Goal: Transaction & Acquisition: Purchase product/service

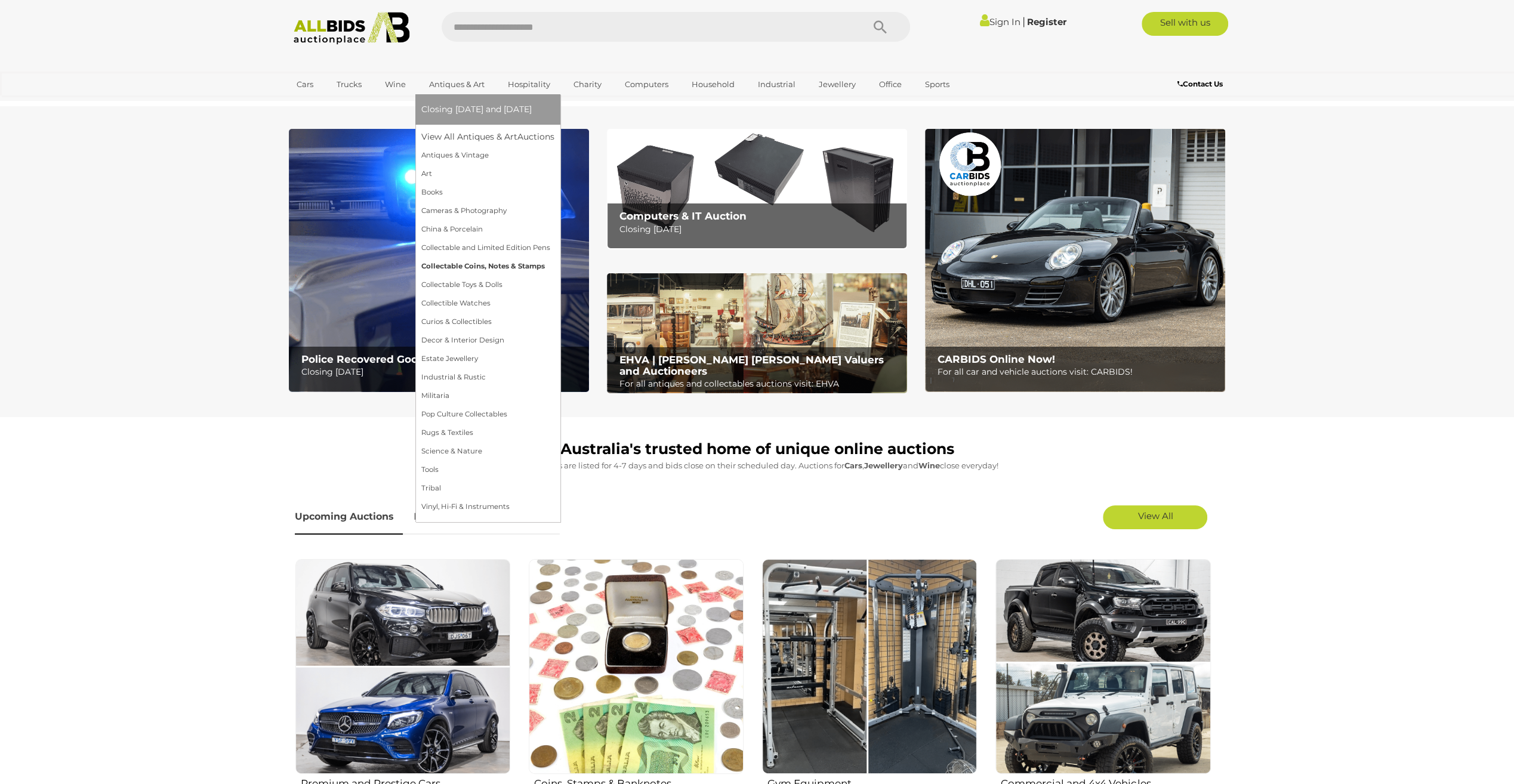
click at [457, 264] on link "Collectable Coins, Notes & Stamps" at bounding box center [487, 266] width 133 height 19
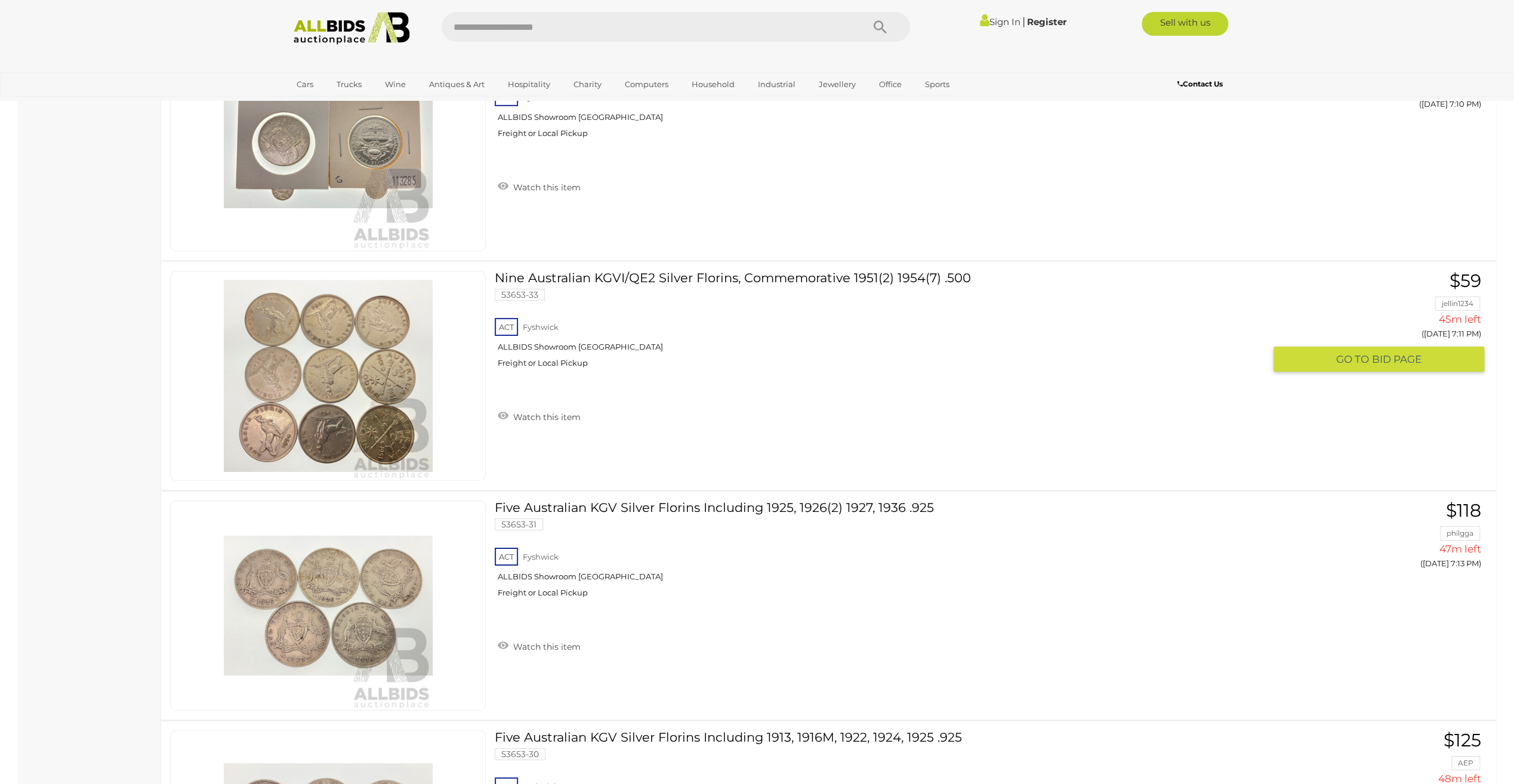
scroll to position [8410, 0]
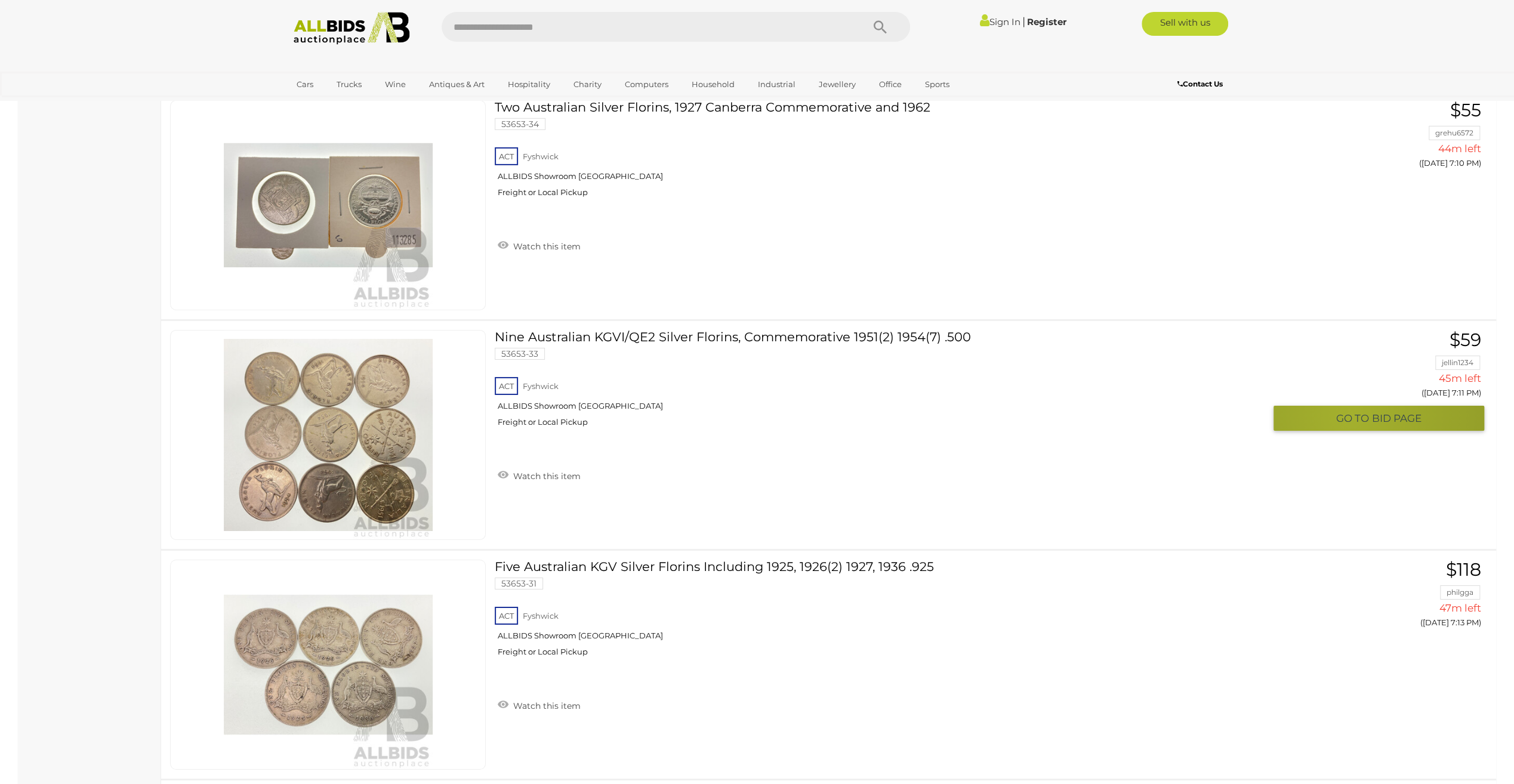
click at [1351, 411] on span "GO TO" at bounding box center [1354, 418] width 36 height 14
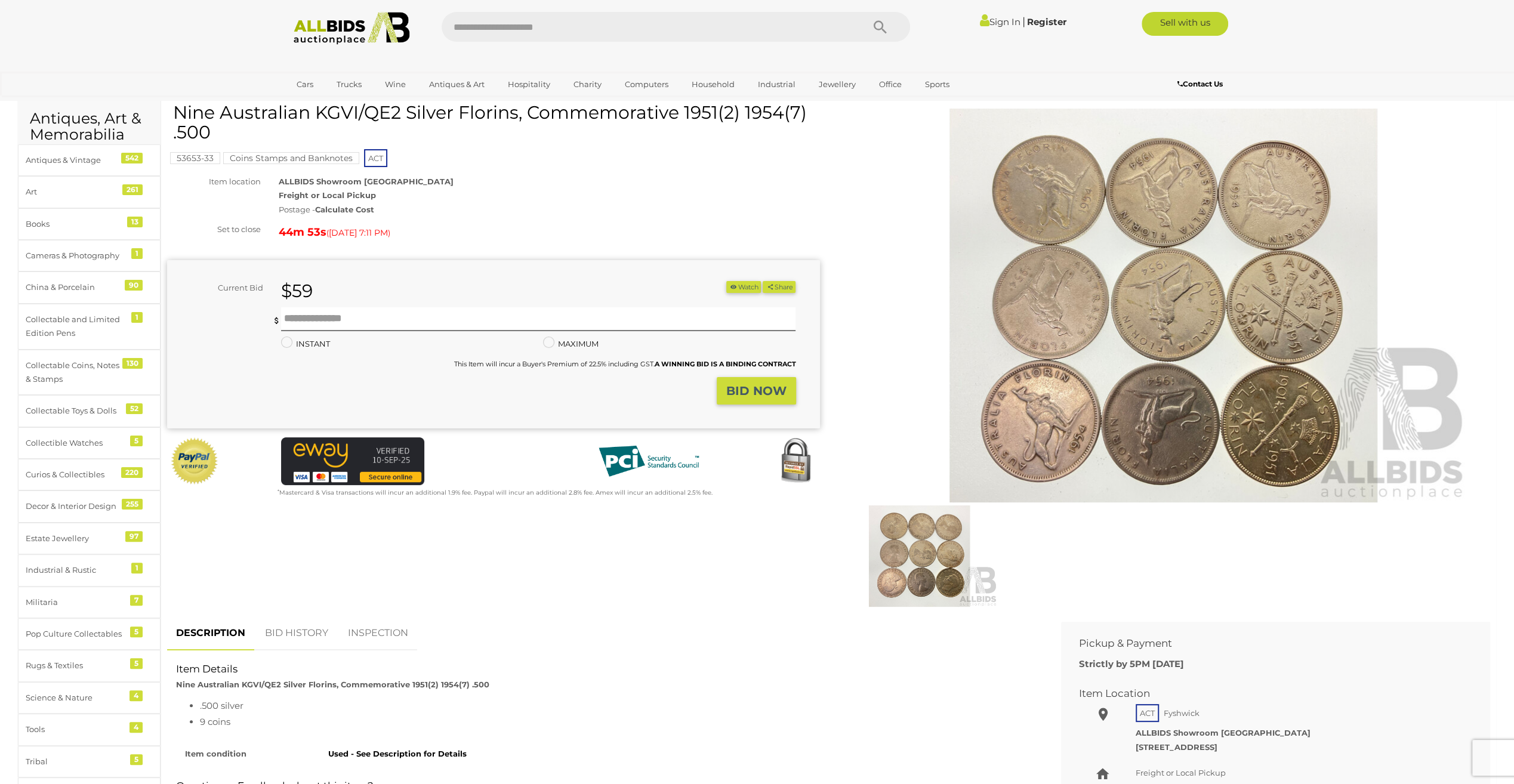
scroll to position [60, 0]
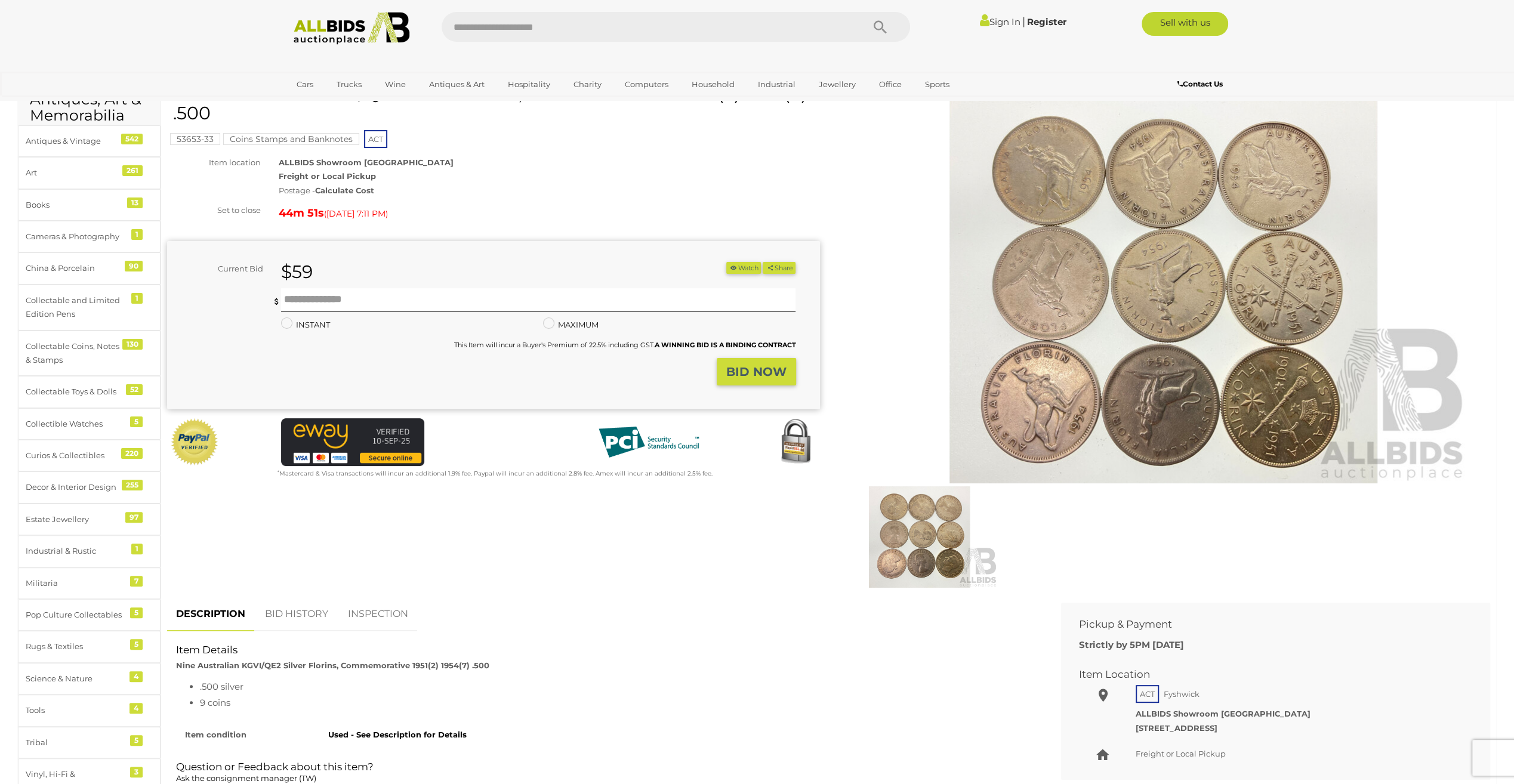
click at [304, 612] on link "BID HISTORY" at bounding box center [296, 614] width 81 height 35
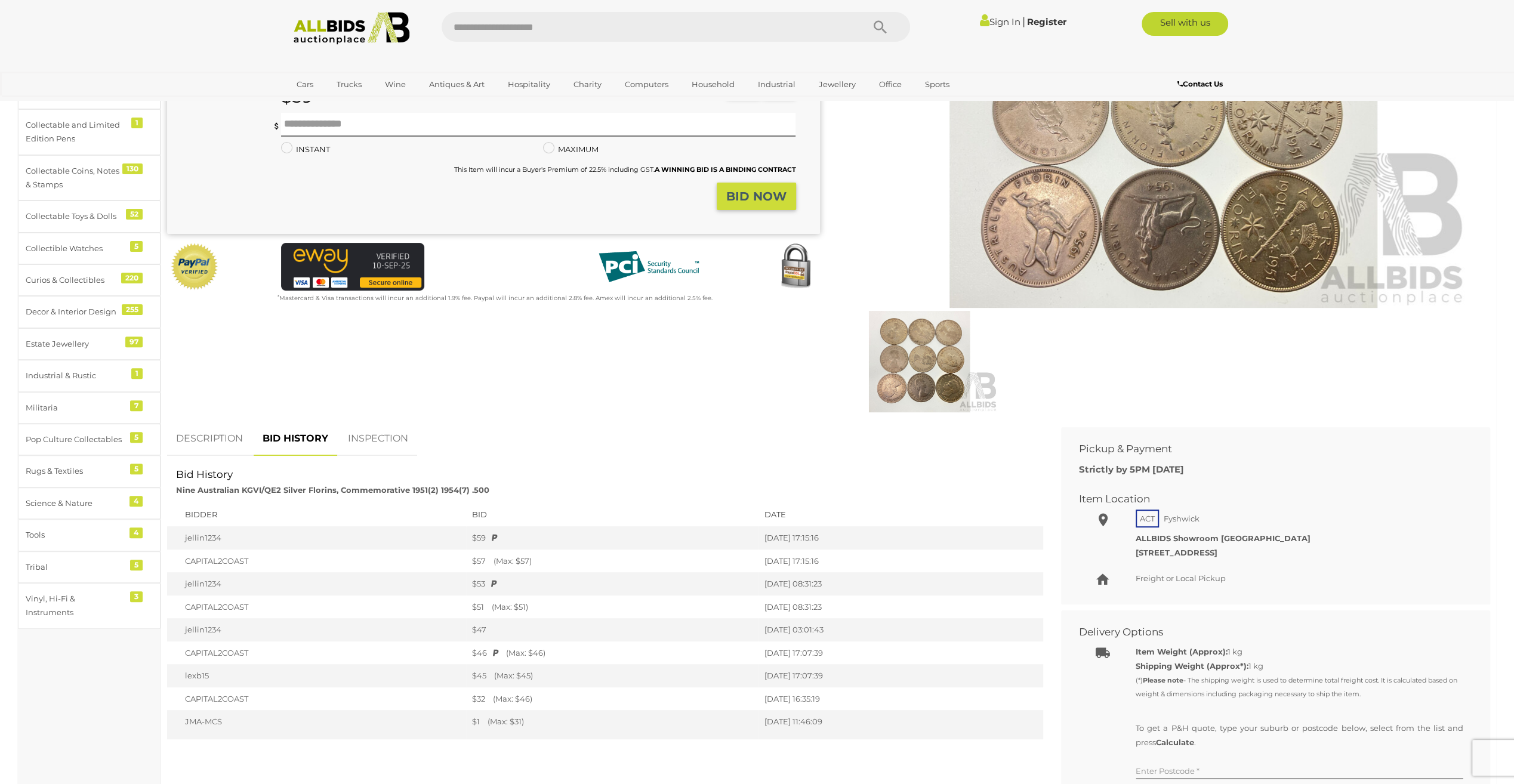
scroll to position [0, 0]
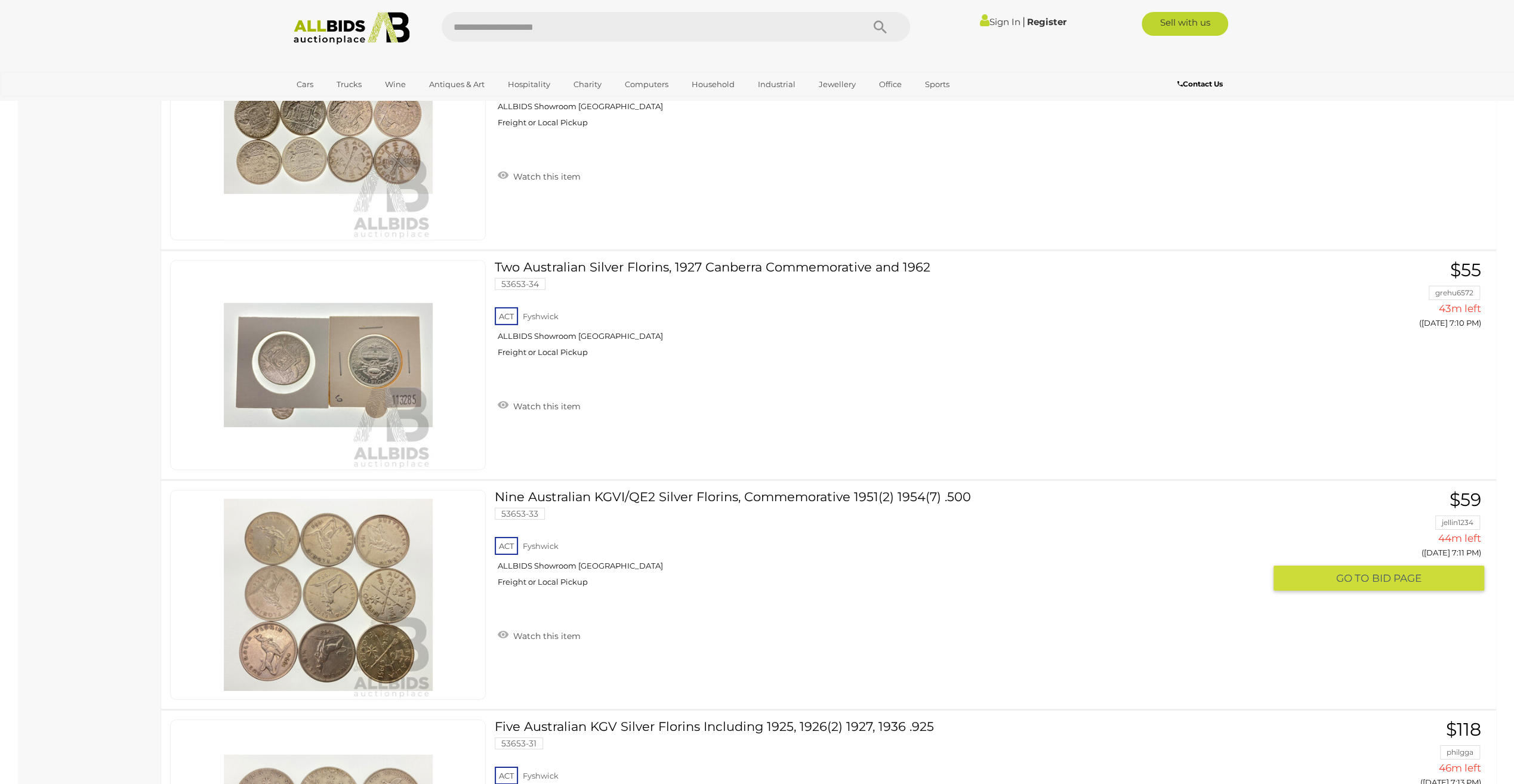
scroll to position [8228, 0]
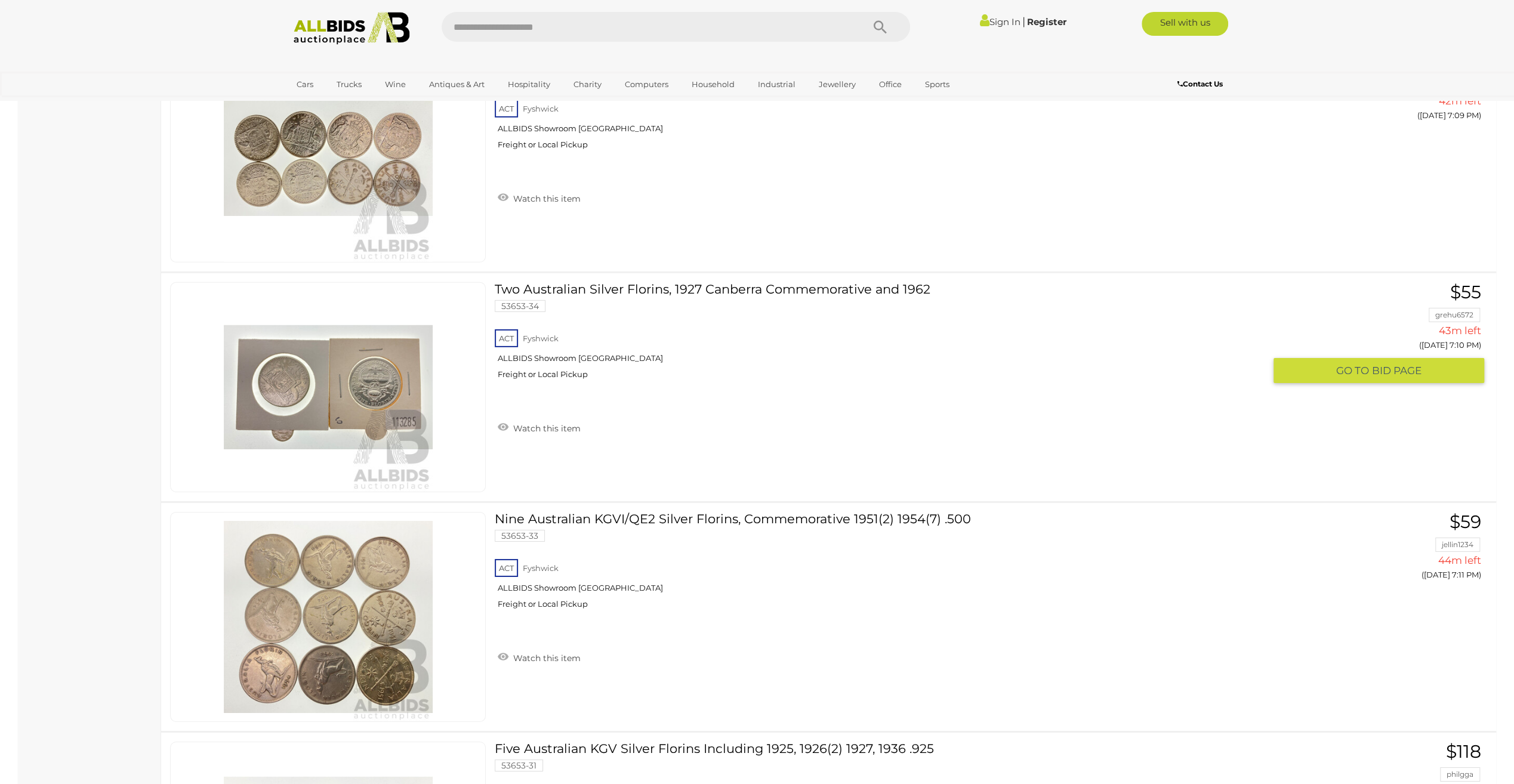
click at [1382, 358] on button "GO TO BID PAGE" at bounding box center [1379, 371] width 211 height 26
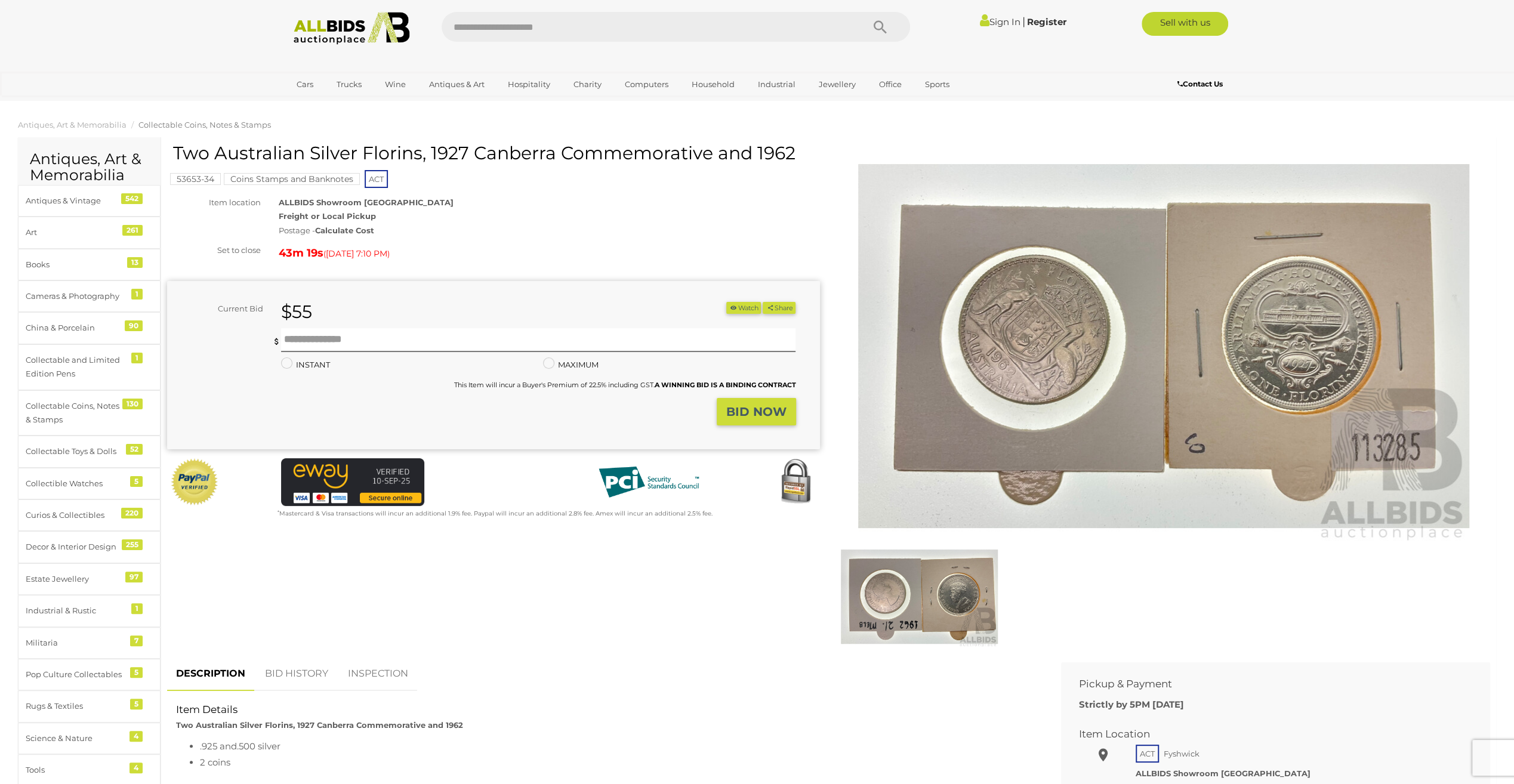
click at [283, 672] on link "BID HISTORY" at bounding box center [296, 673] width 81 height 35
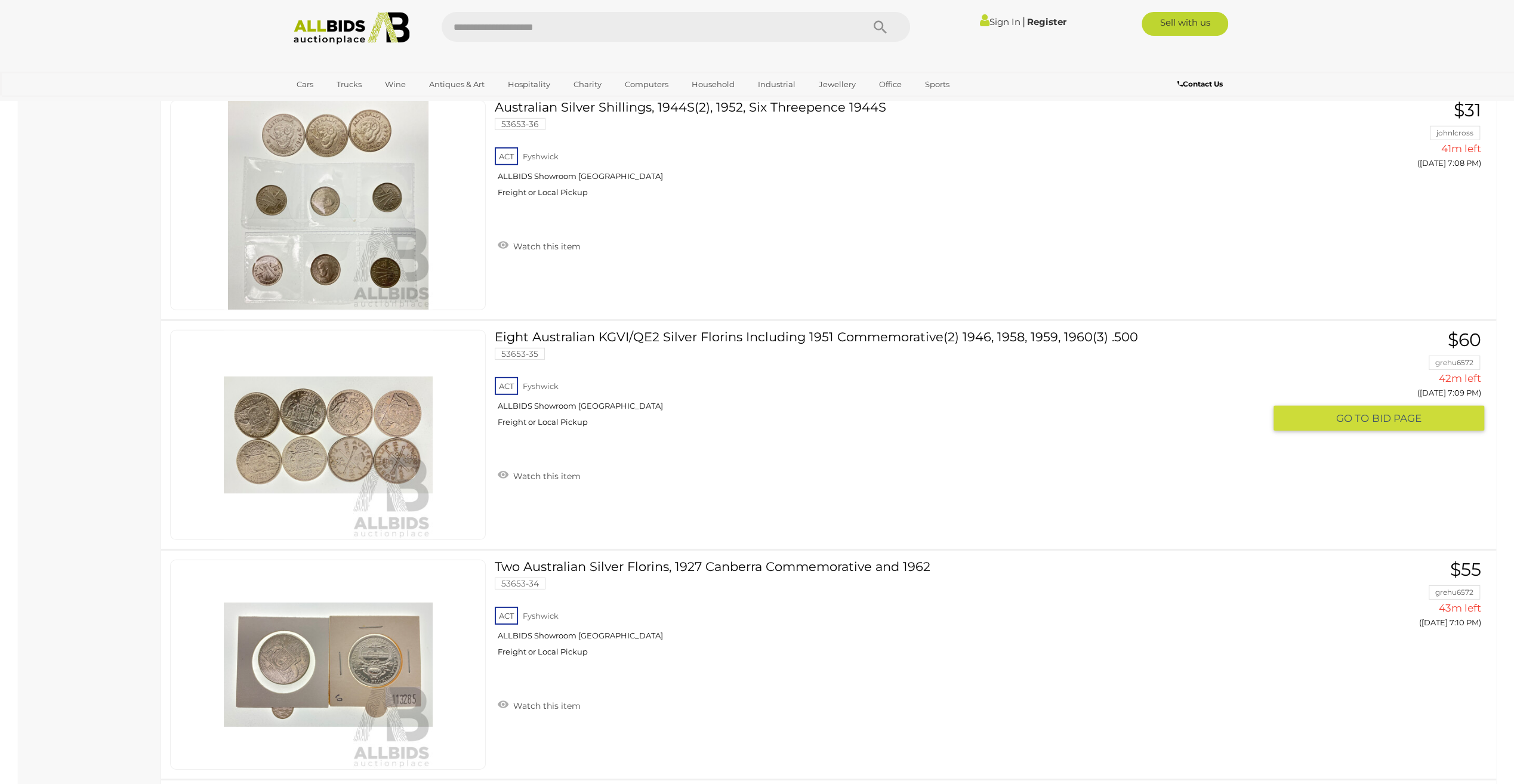
scroll to position [7940, 0]
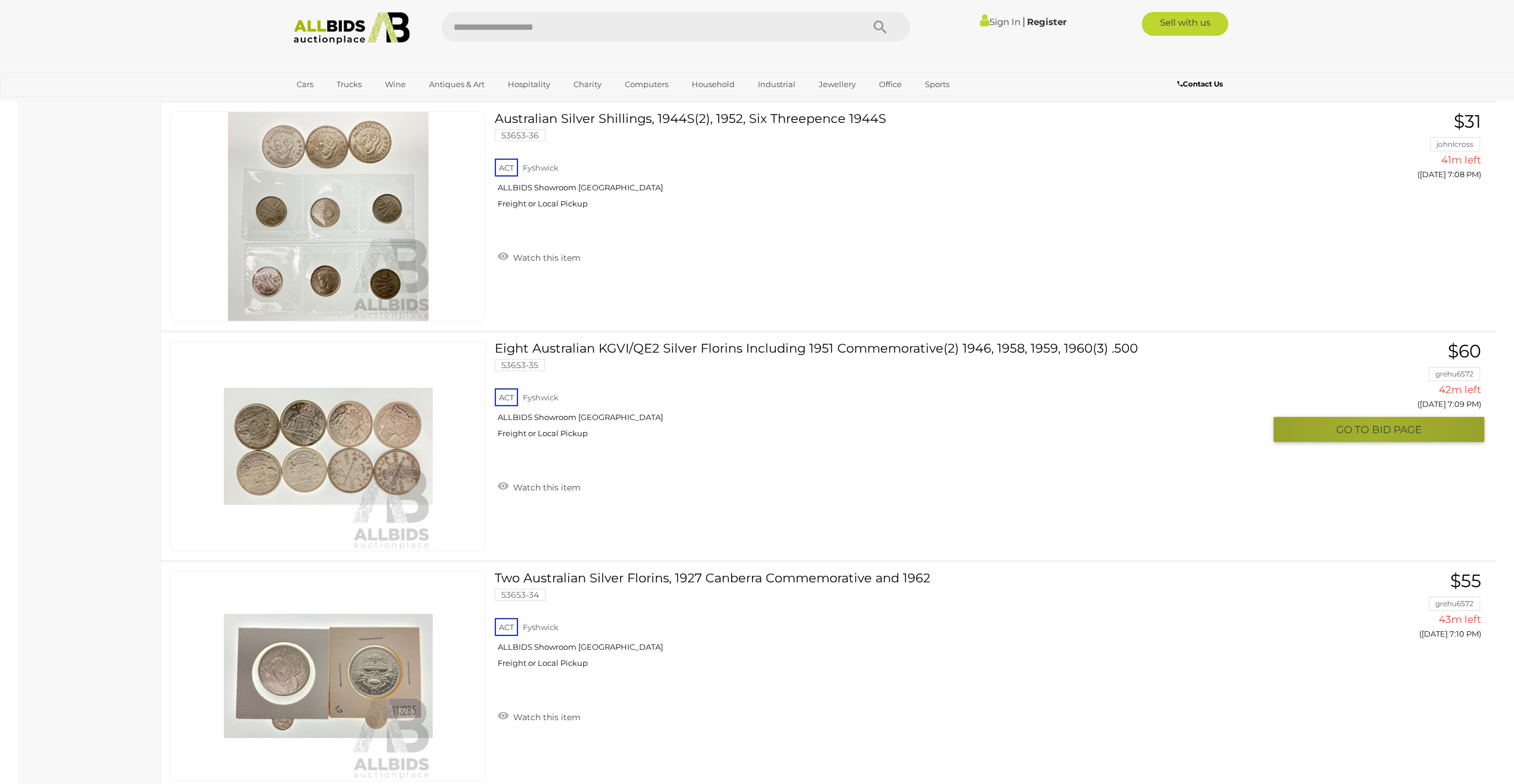
click at [1375, 423] on span "BID PAGE" at bounding box center [1397, 429] width 50 height 14
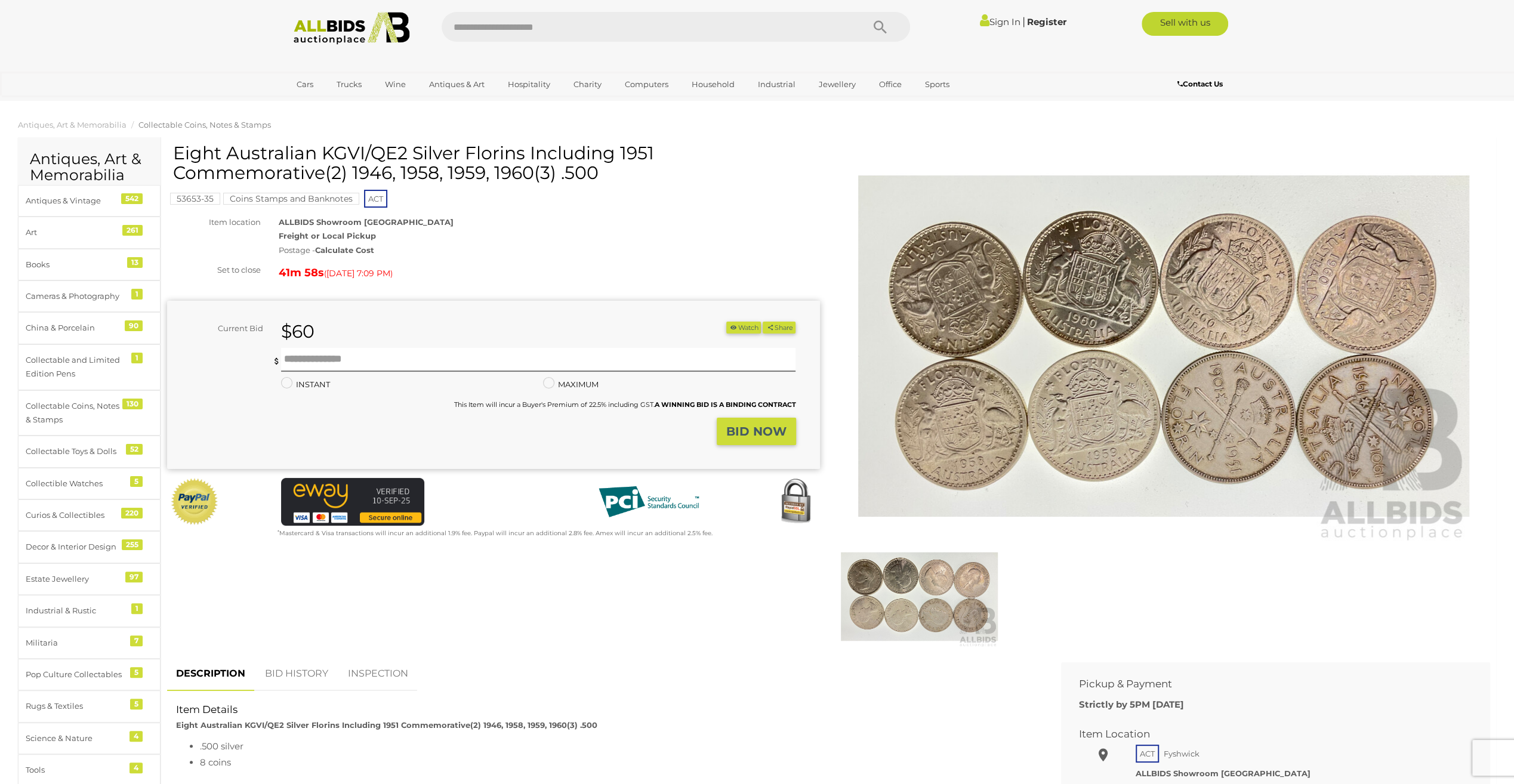
click at [285, 673] on link "BID HISTORY" at bounding box center [296, 673] width 81 height 35
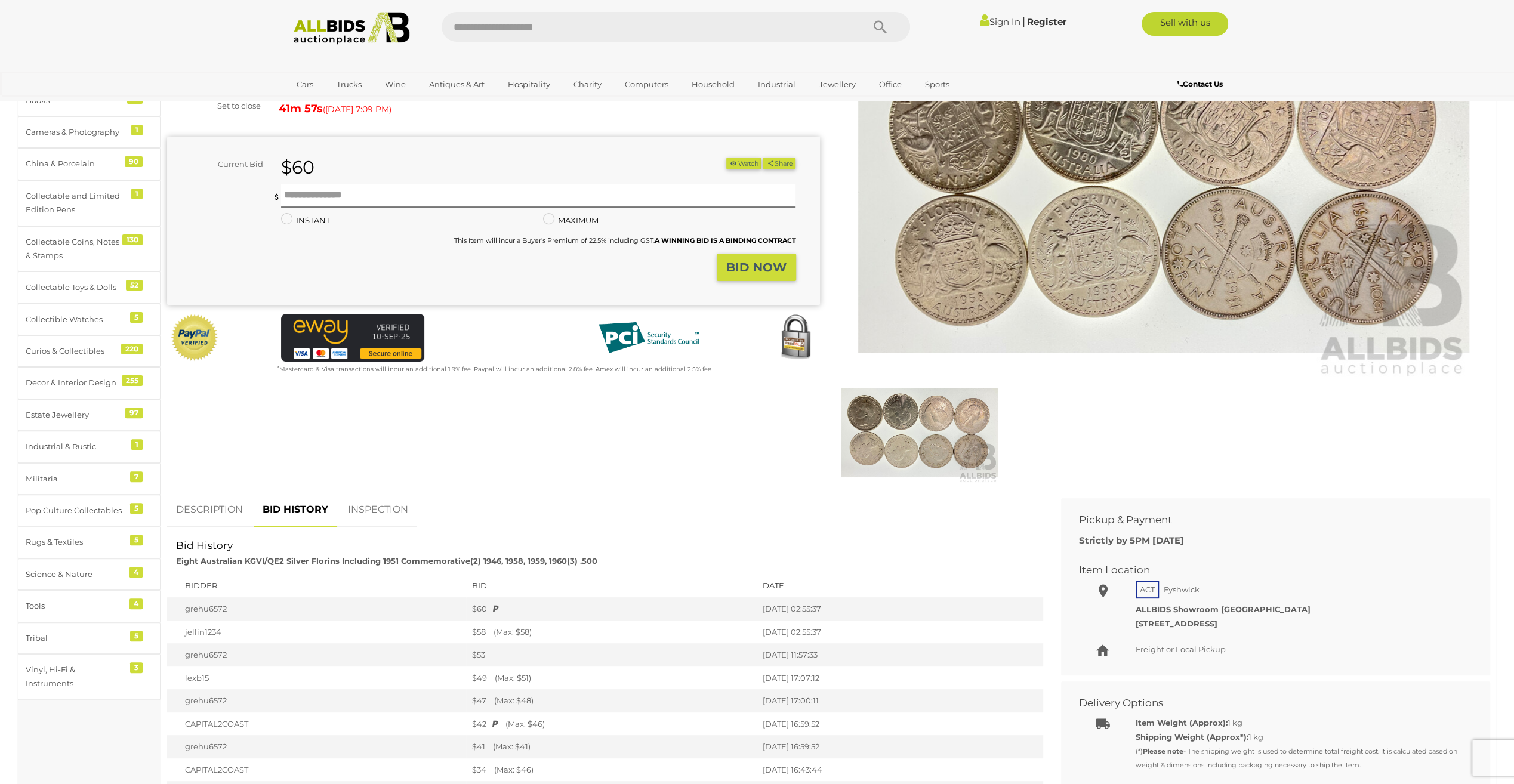
scroll to position [179, 0]
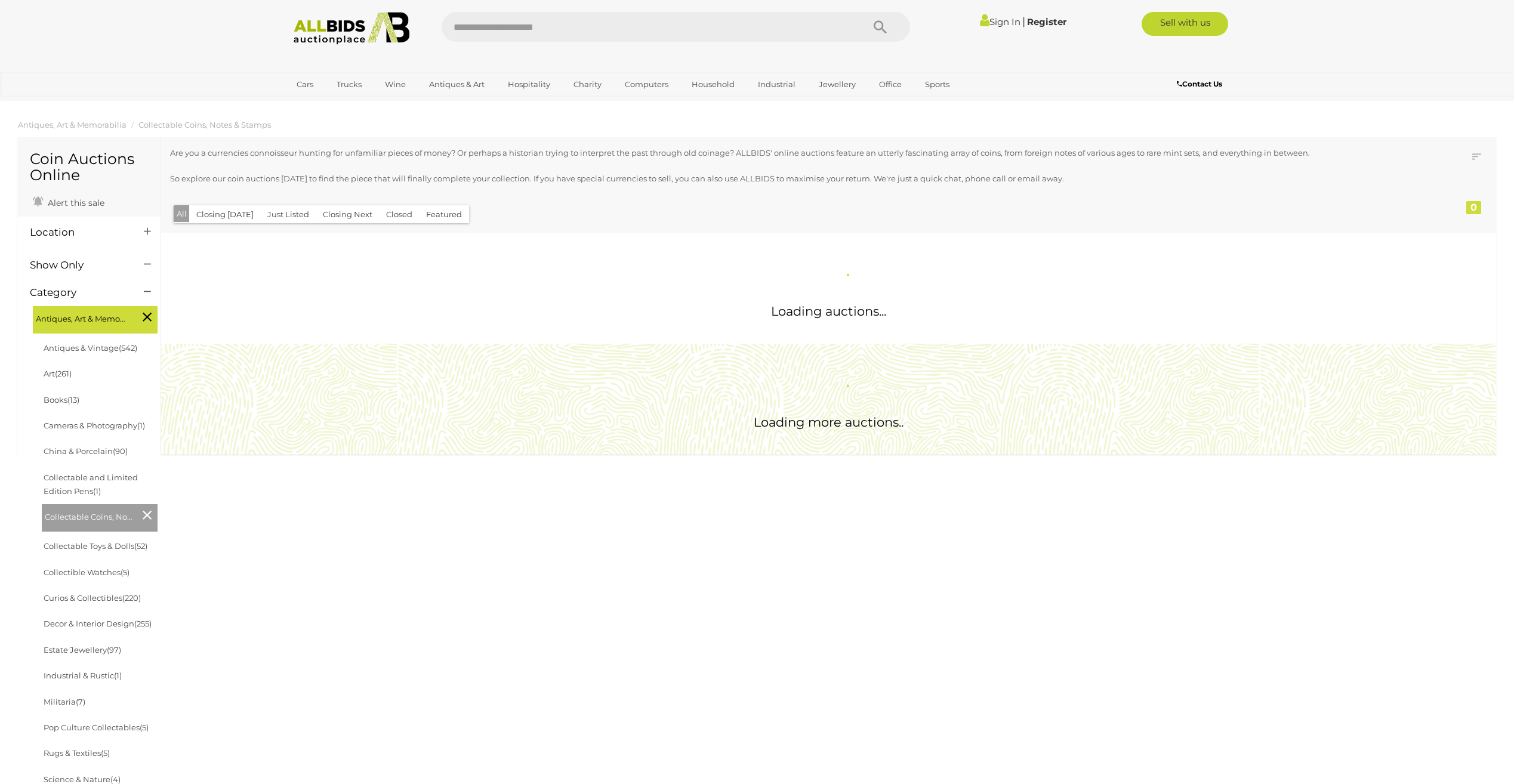
scroll to position [1074, 0]
